Goal: Ask a question

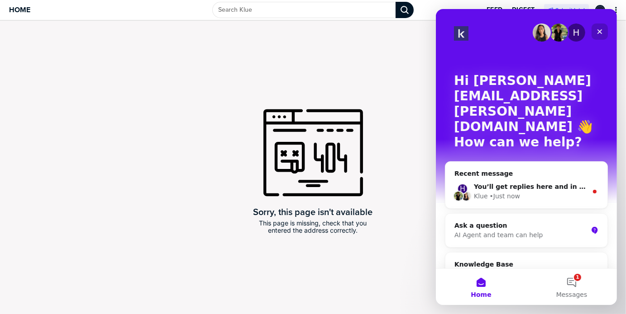
click at [601, 30] on icon "Close" at bounding box center [598, 31] width 7 height 7
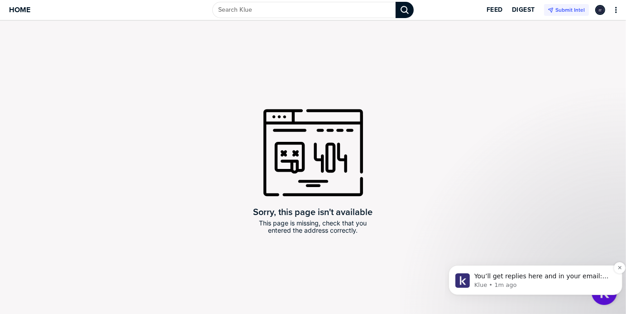
click at [546, 279] on span "You’ll get replies here and in your email: ✉️ ralph.bullock@onceforall.com Our …" at bounding box center [541, 289] width 134 height 34
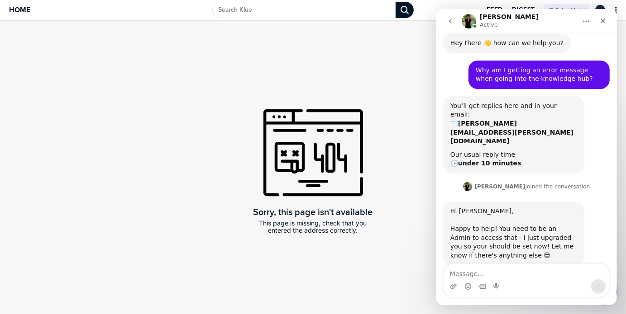
scroll to position [85, 0]
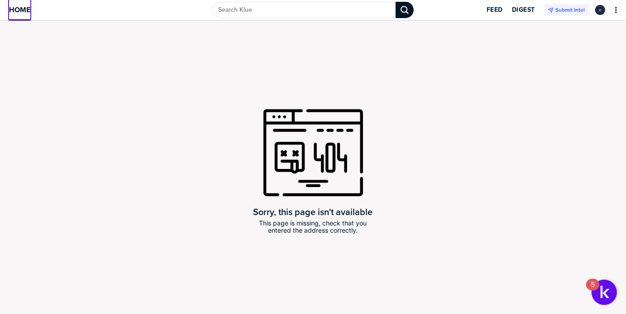
click at [25, 9] on span "Home" at bounding box center [19, 10] width 21 height 8
click at [597, 290] on img "Open Resource Center, 5 new notifications" at bounding box center [603, 292] width 25 height 25
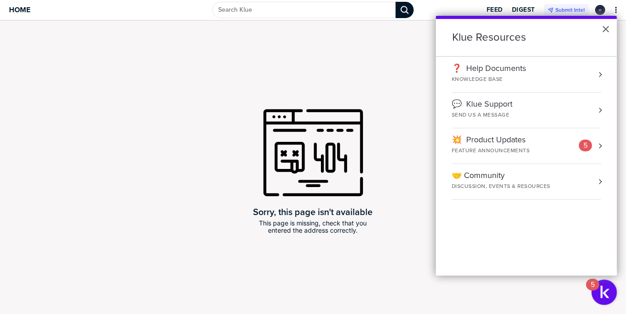
click at [487, 113] on div "SEND US A MESSAGE" at bounding box center [490, 115] width 79 height 8
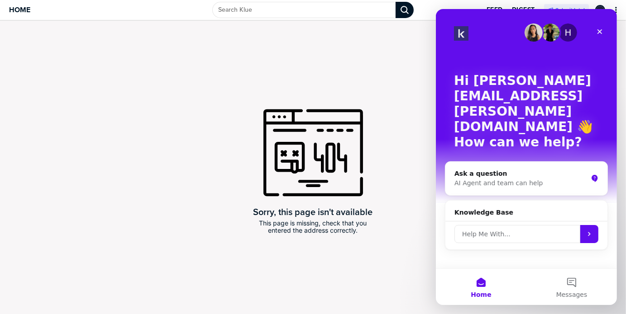
click at [533, 225] on input "Help Me With..." at bounding box center [517, 234] width 126 height 18
click at [509, 179] on div "AI Agent and team can help" at bounding box center [520, 184] width 133 height 10
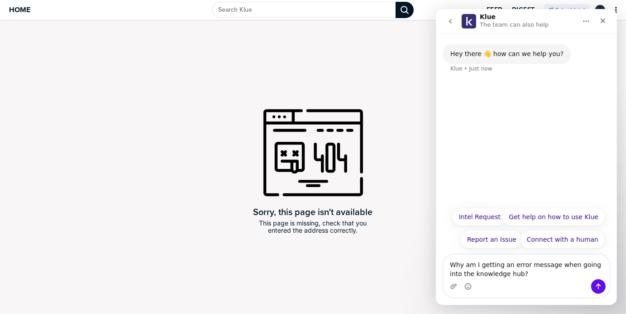
type textarea "Why am I getting an error message when going into the knowledge hub?"
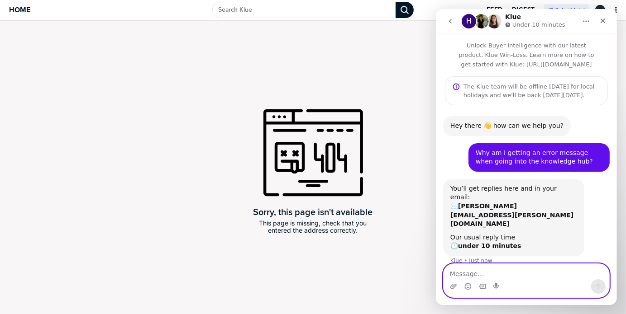
scroll to position [18, 0]
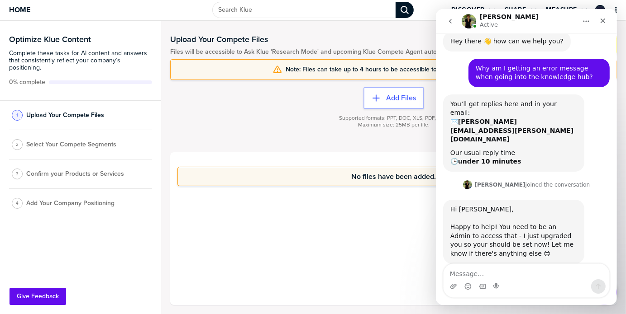
scroll to position [85, 0]
type textarea "ah yes, thank you!"
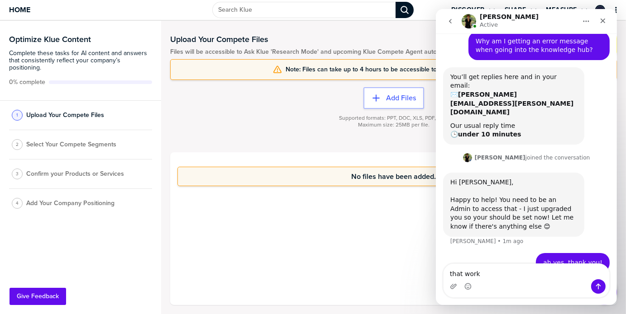
type textarea "that works"
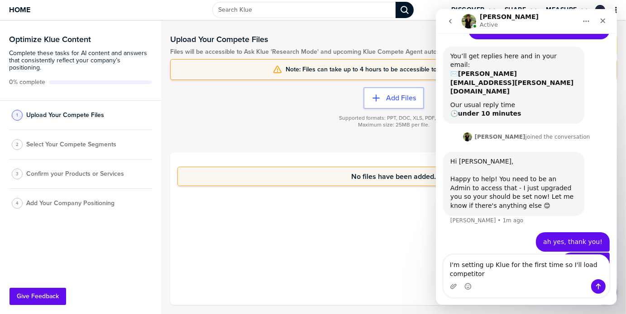
scroll to position [142, 0]
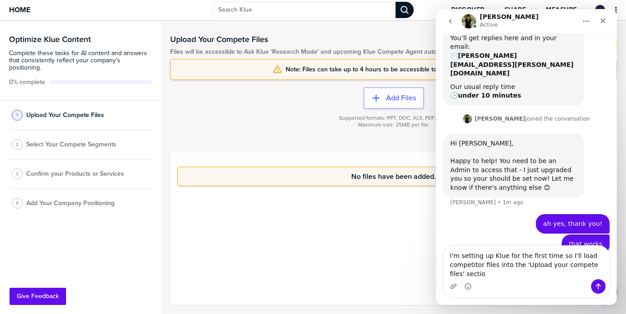
type textarea "I'm setting up Klue for the first time so I'll load competitor files into the '…"
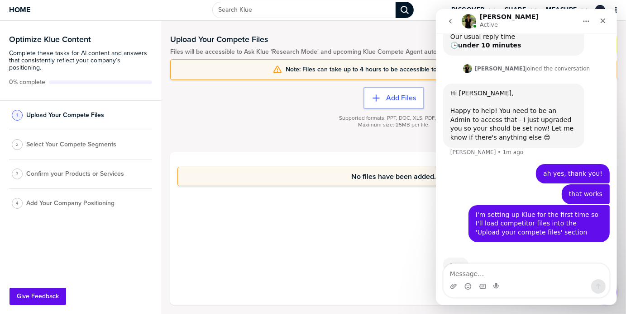
scroll to position [205, 0]
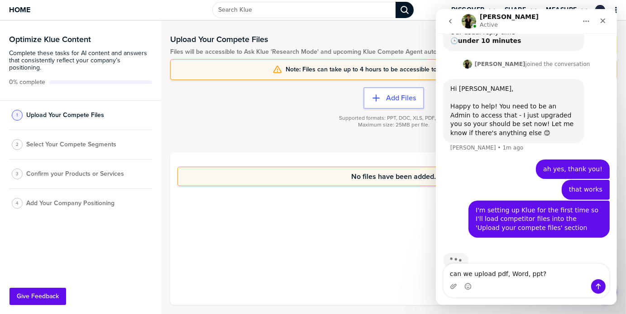
type textarea "can we upload pdf, Word, ppt?"
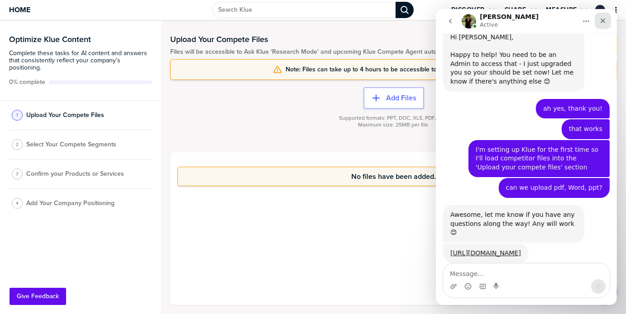
scroll to position [257, 0]
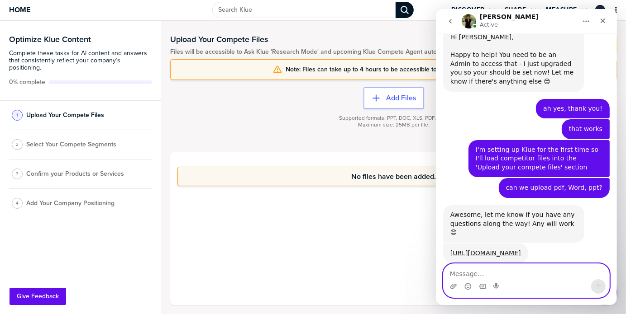
click at [535, 268] on textarea "Message…" at bounding box center [526, 271] width 166 height 15
type textarea "great, thank you"
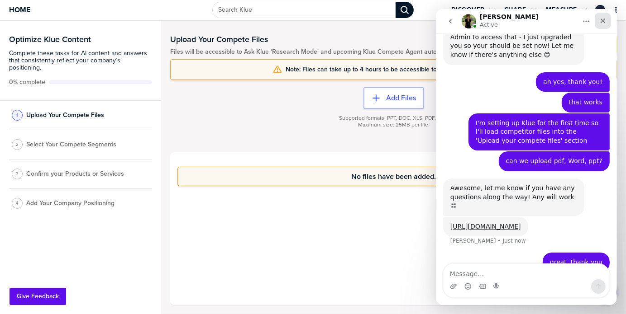
click at [602, 21] on icon "Close" at bounding box center [602, 21] width 5 height 5
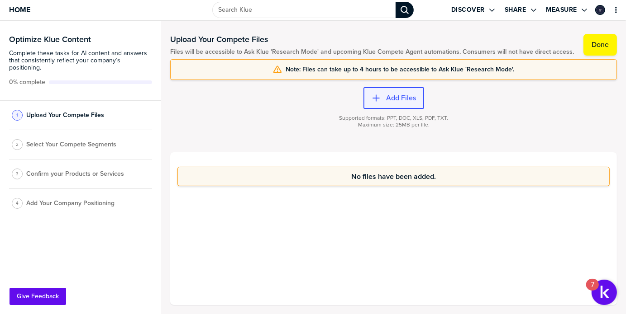
click at [385, 99] on div "button" at bounding box center [382, 98] width 5 height 9
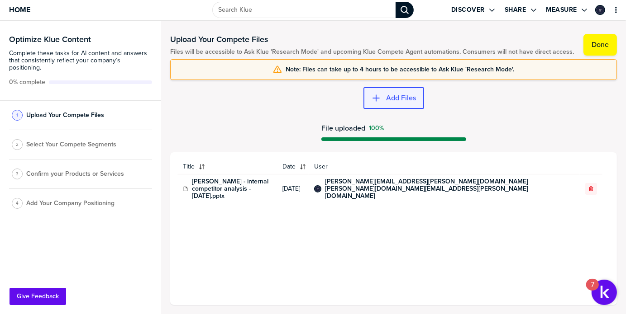
click at [386, 94] on label "Add Files" at bounding box center [401, 98] width 30 height 9
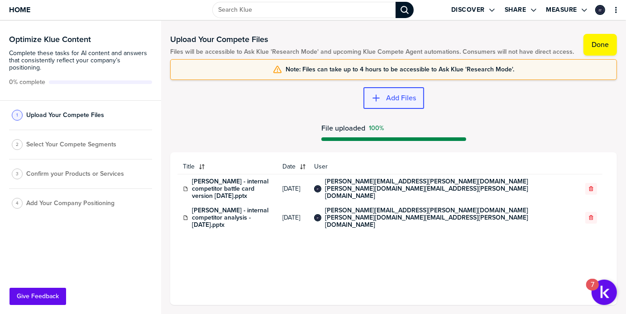
click at [375, 97] on icon "button" at bounding box center [375, 98] width 7 height 7
click at [380, 100] on icon "button" at bounding box center [375, 98] width 9 height 9
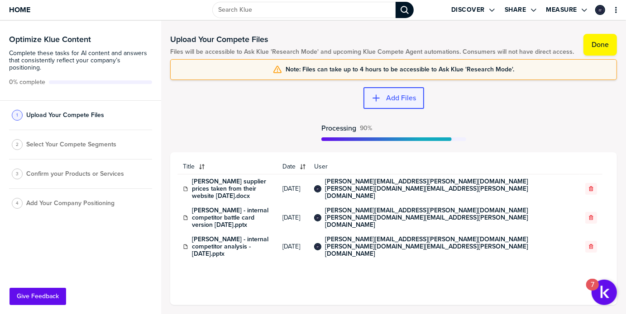
click at [408, 96] on label "Add Files" at bounding box center [401, 98] width 30 height 9
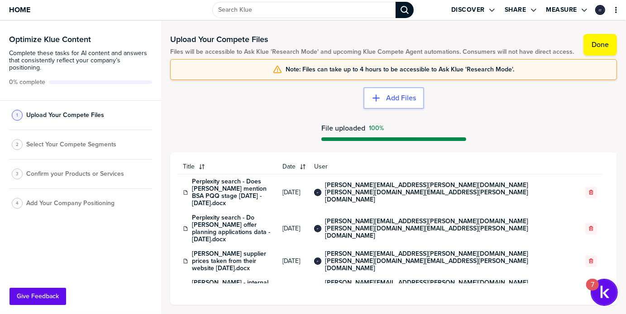
click at [597, 292] on img "Open Resource Center, 7 new notifications" at bounding box center [603, 292] width 25 height 25
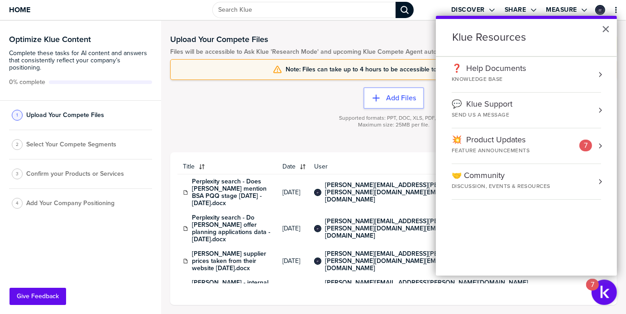
click at [505, 110] on div "💬 Klue Support SEND US A MESSAGE" at bounding box center [499, 109] width 97 height 19
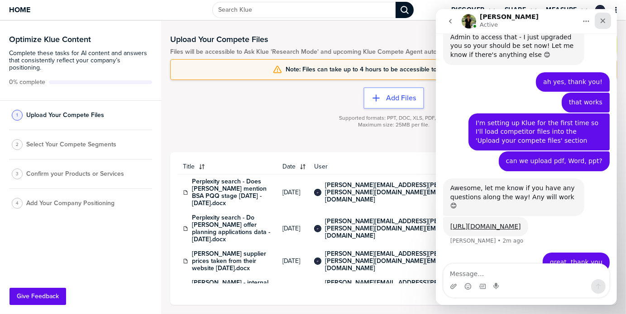
click at [603, 22] on icon "Close" at bounding box center [602, 20] width 7 height 7
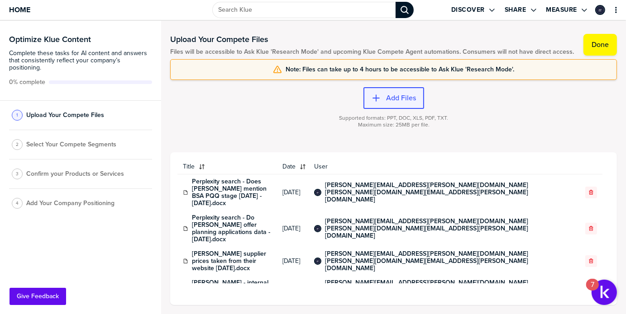
click at [397, 99] on label "Add Files" at bounding box center [401, 98] width 30 height 9
click at [404, 98] on label "Add Files" at bounding box center [401, 98] width 30 height 9
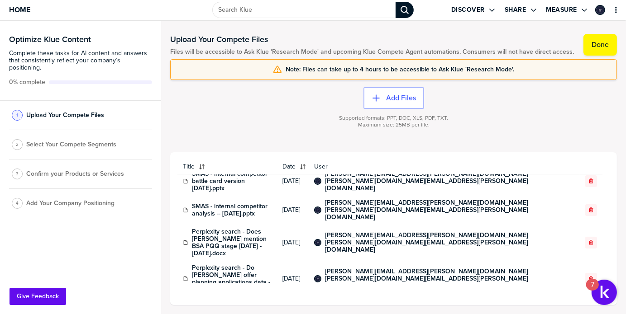
scroll to position [0, 0]
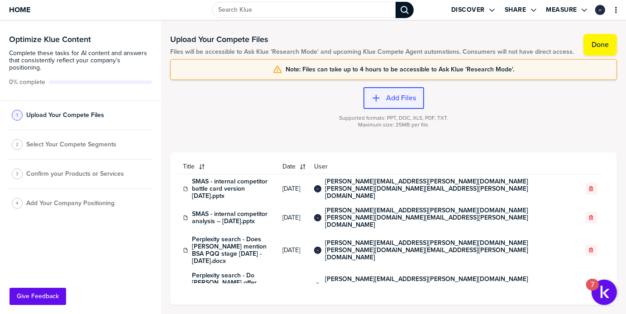
click at [391, 101] on label "Add Files" at bounding box center [401, 98] width 30 height 9
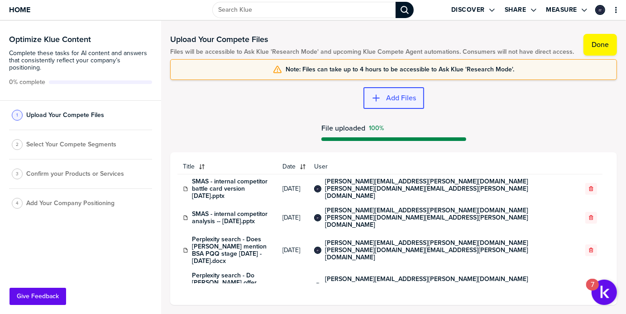
click at [388, 103] on button "Add Files" at bounding box center [393, 98] width 61 height 22
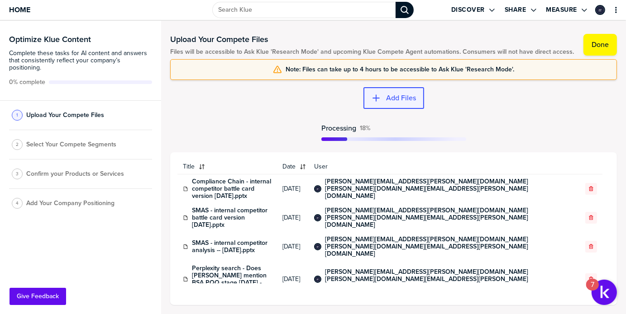
click at [401, 100] on label "Add Files" at bounding box center [401, 98] width 30 height 9
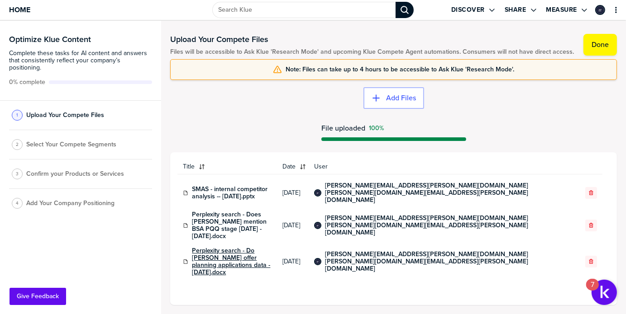
scroll to position [83, 0]
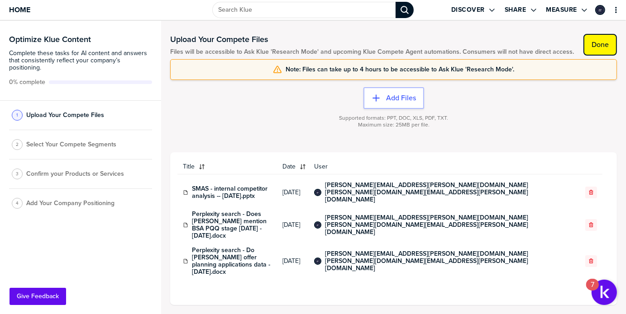
click at [601, 37] on button "Done" at bounding box center [599, 45] width 33 height 22
